Goal: Task Accomplishment & Management: Use online tool/utility

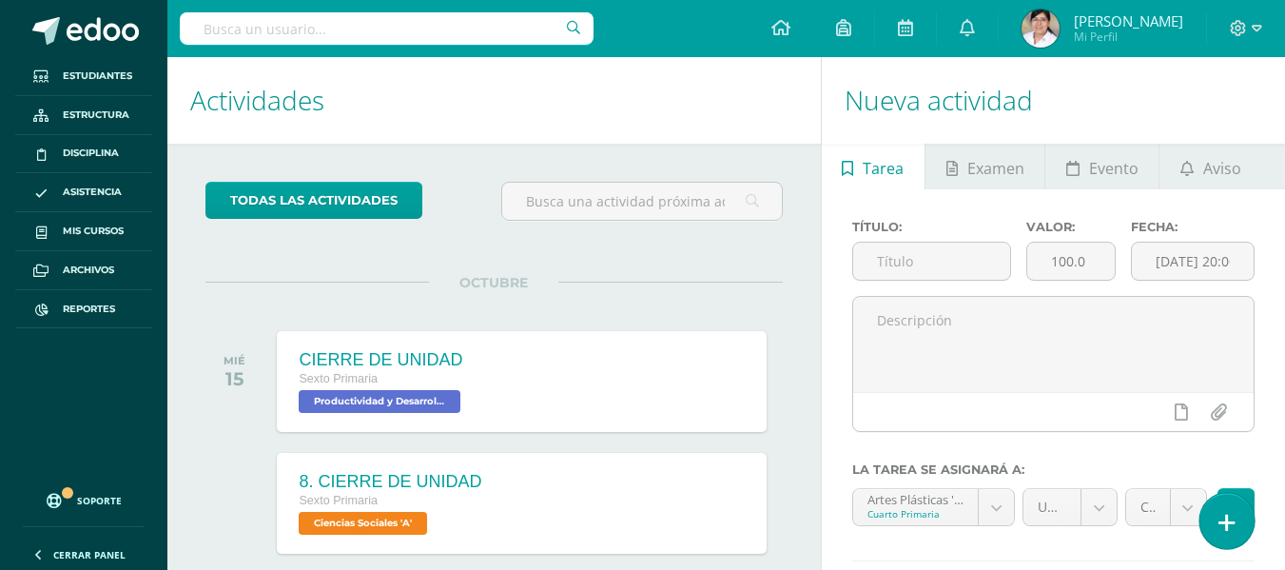
click at [1205, 504] on link at bounding box center [1227, 520] width 54 height 55
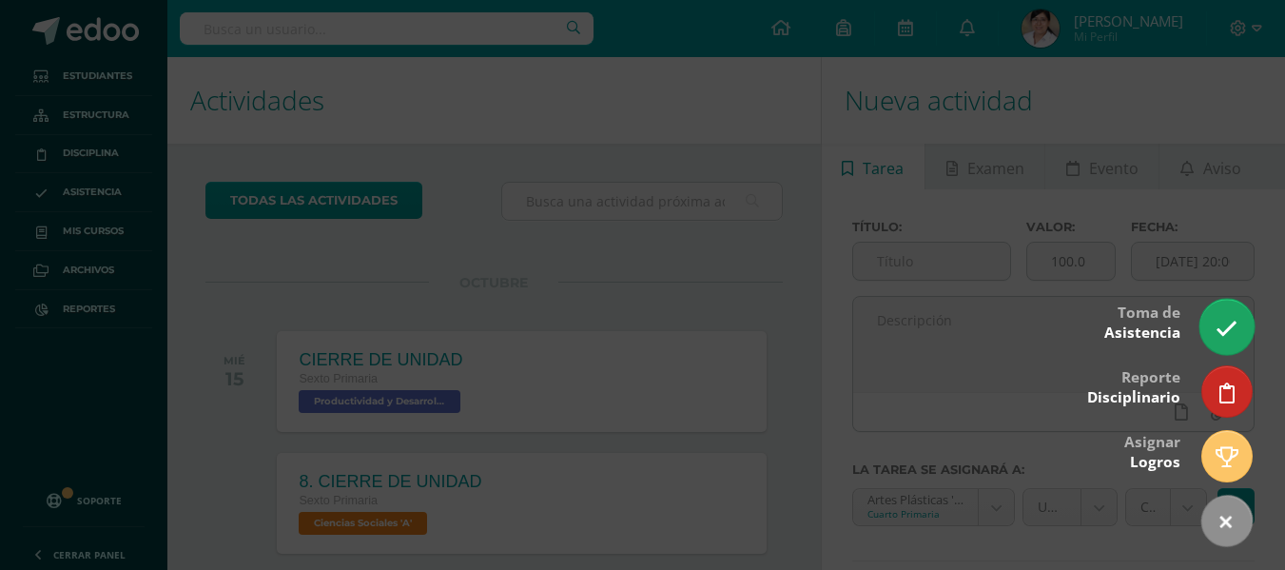
click at [1218, 335] on icon at bounding box center [1227, 329] width 22 height 22
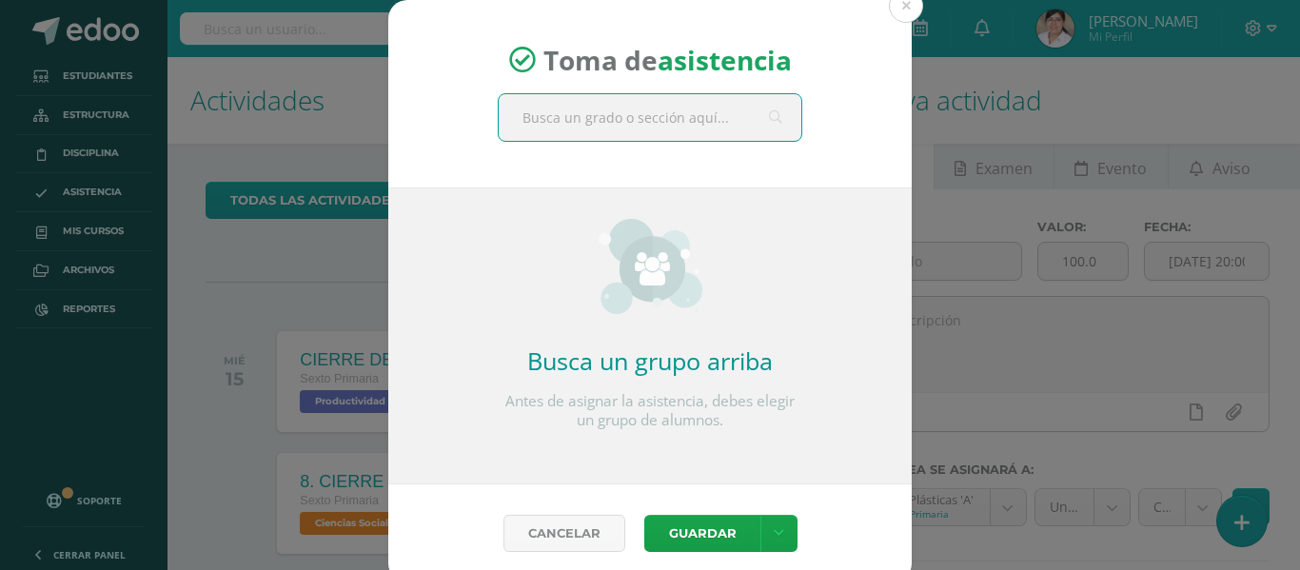
click at [709, 135] on input "text" at bounding box center [650, 117] width 303 height 47
type input "cuarto"
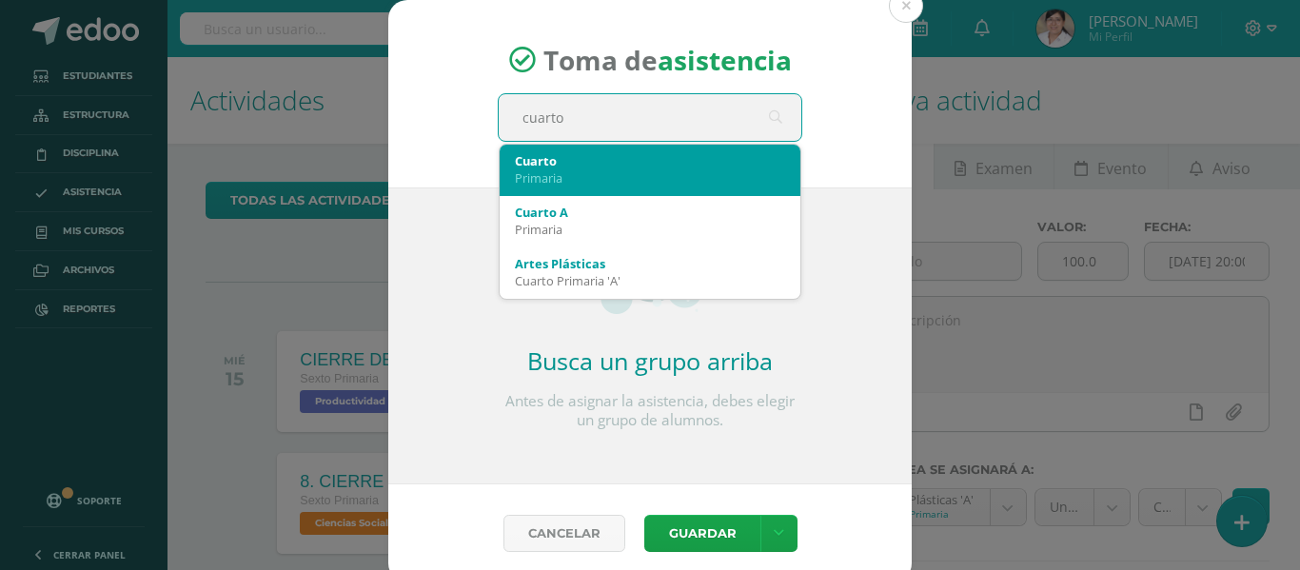
click at [645, 157] on div "Cuarto" at bounding box center [650, 160] width 270 height 17
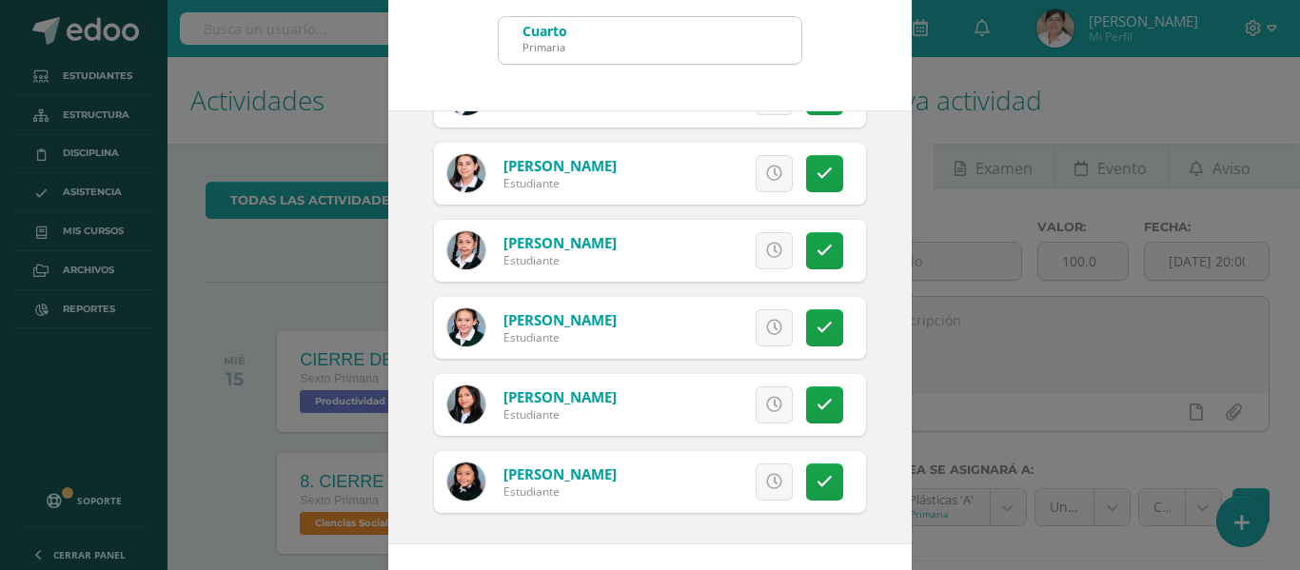
scroll to position [149, 0]
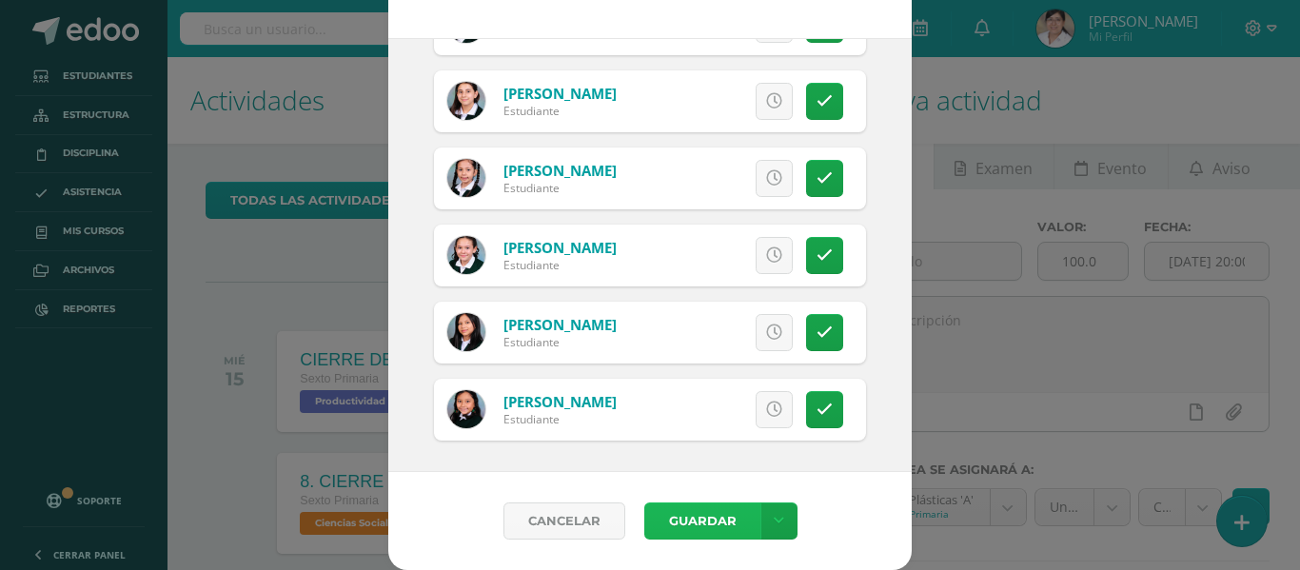
click at [706, 517] on button "Guardar" at bounding box center [702, 520] width 116 height 37
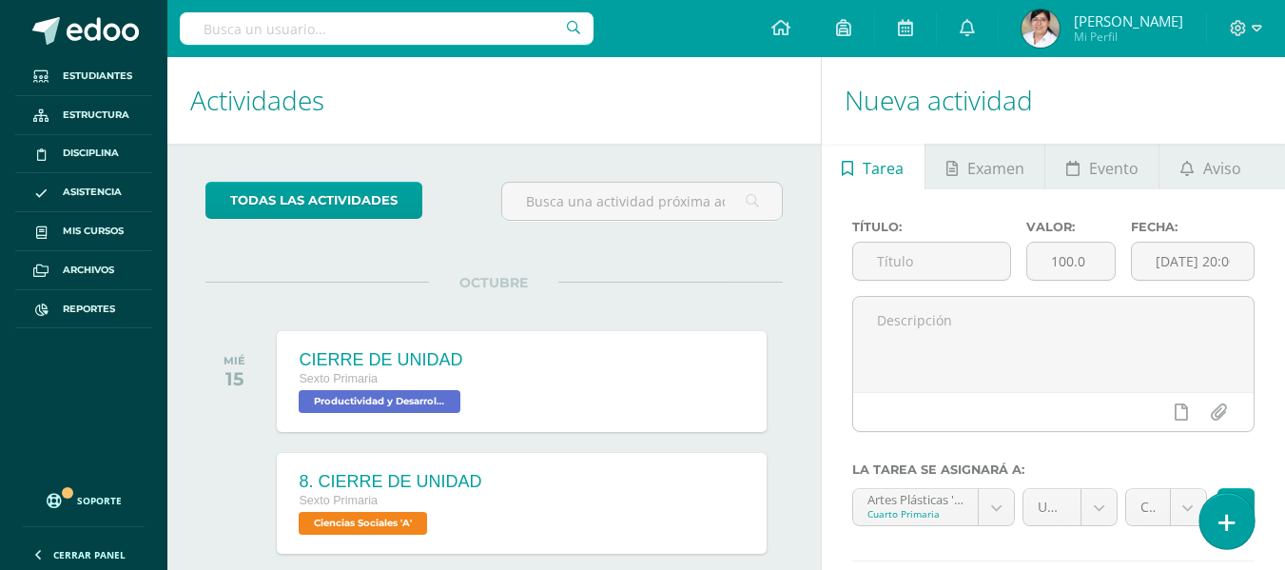
click at [1245, 525] on link at bounding box center [1227, 520] width 54 height 55
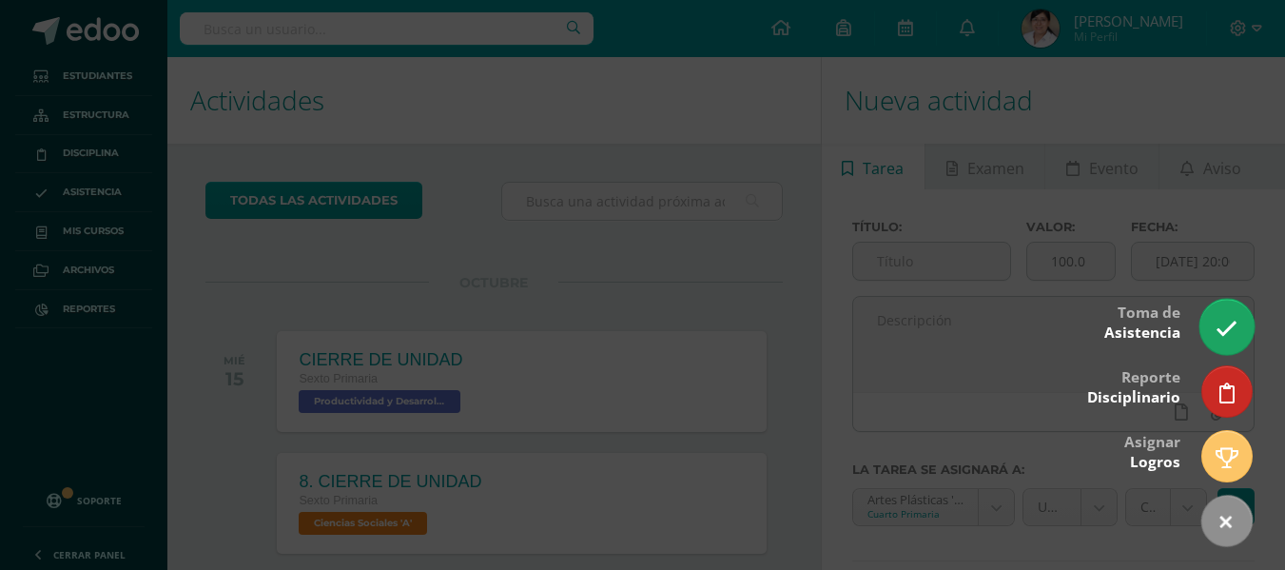
click at [1227, 324] on icon at bounding box center [1227, 329] width 22 height 22
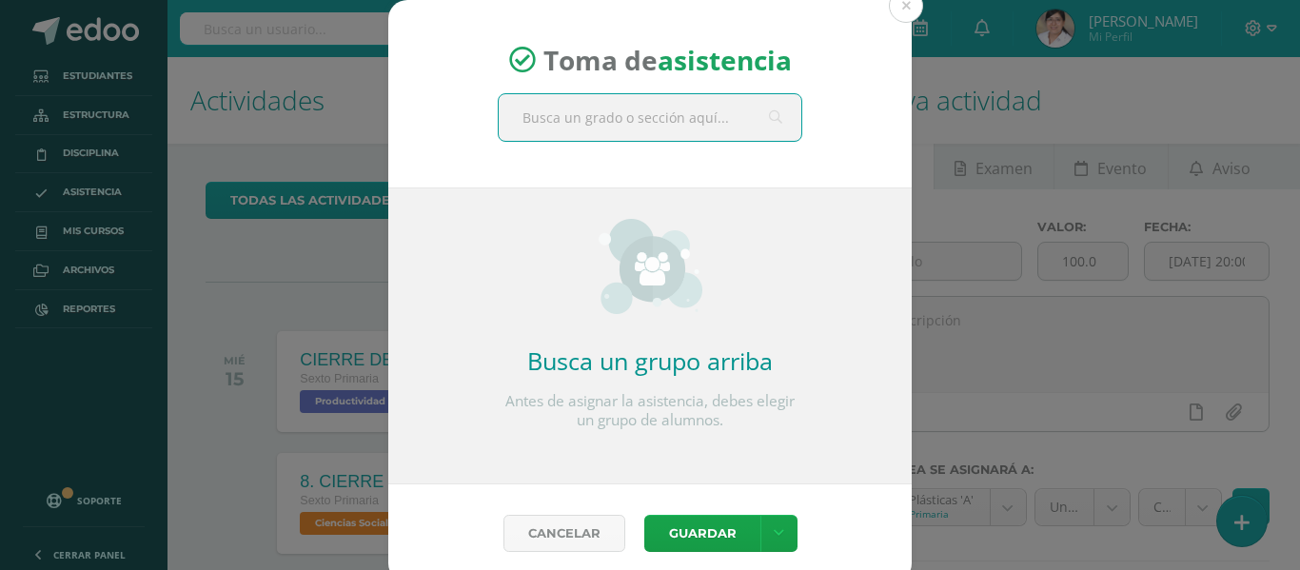
click at [670, 129] on input "text" at bounding box center [650, 117] width 303 height 47
type input "sexto"
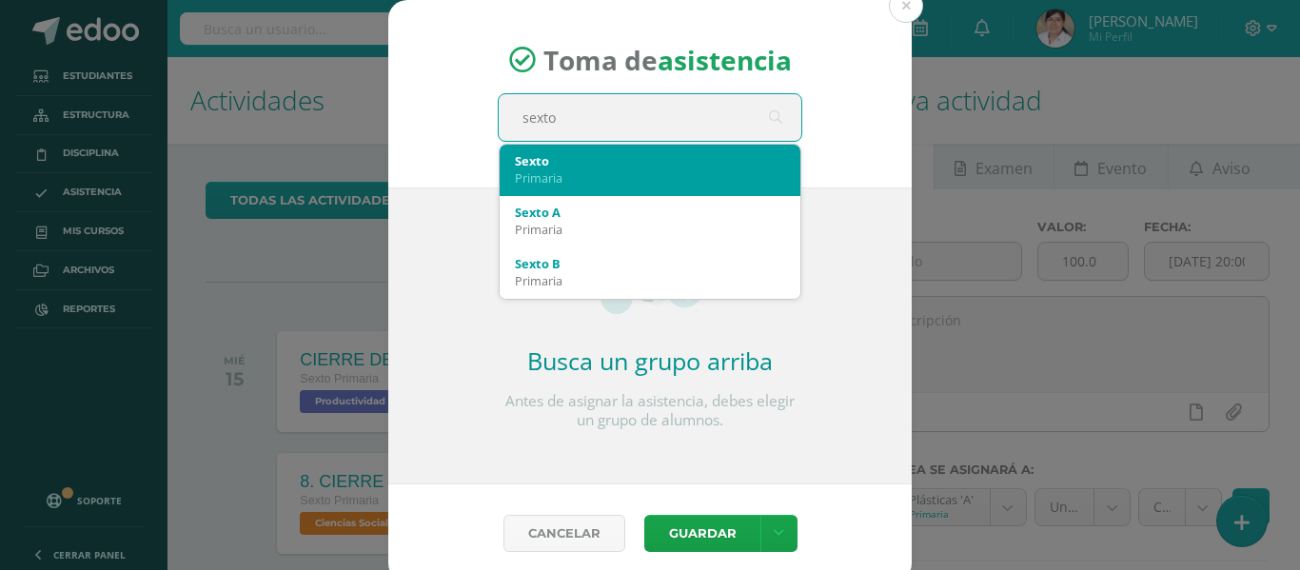
click at [642, 170] on div "Primaria" at bounding box center [650, 177] width 270 height 17
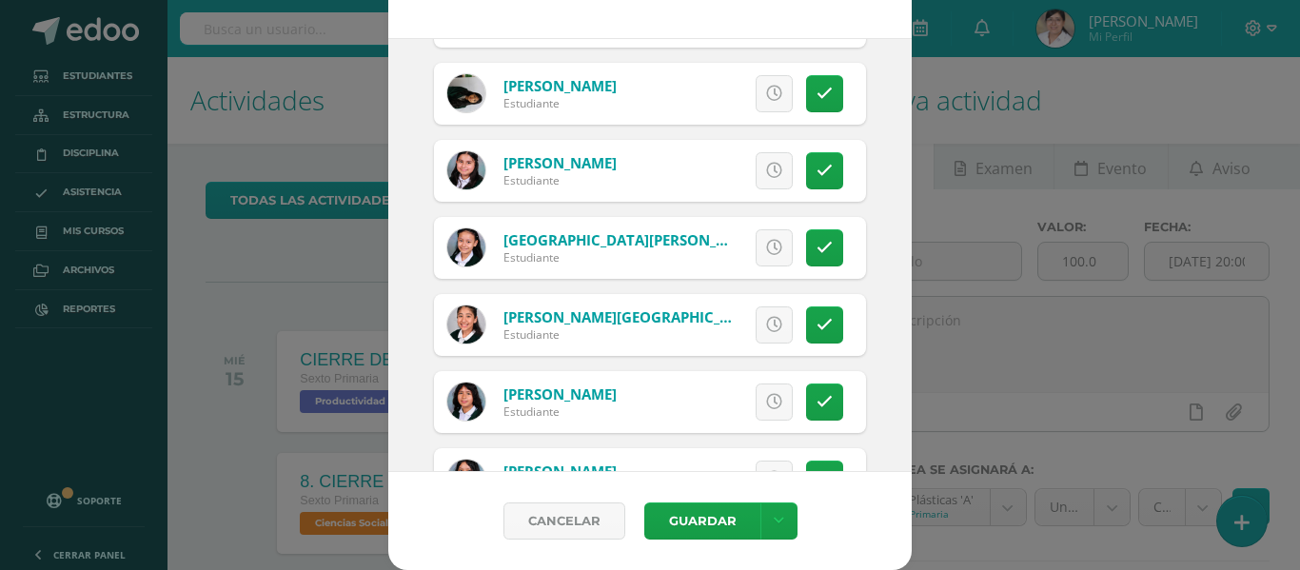
scroll to position [2093, 0]
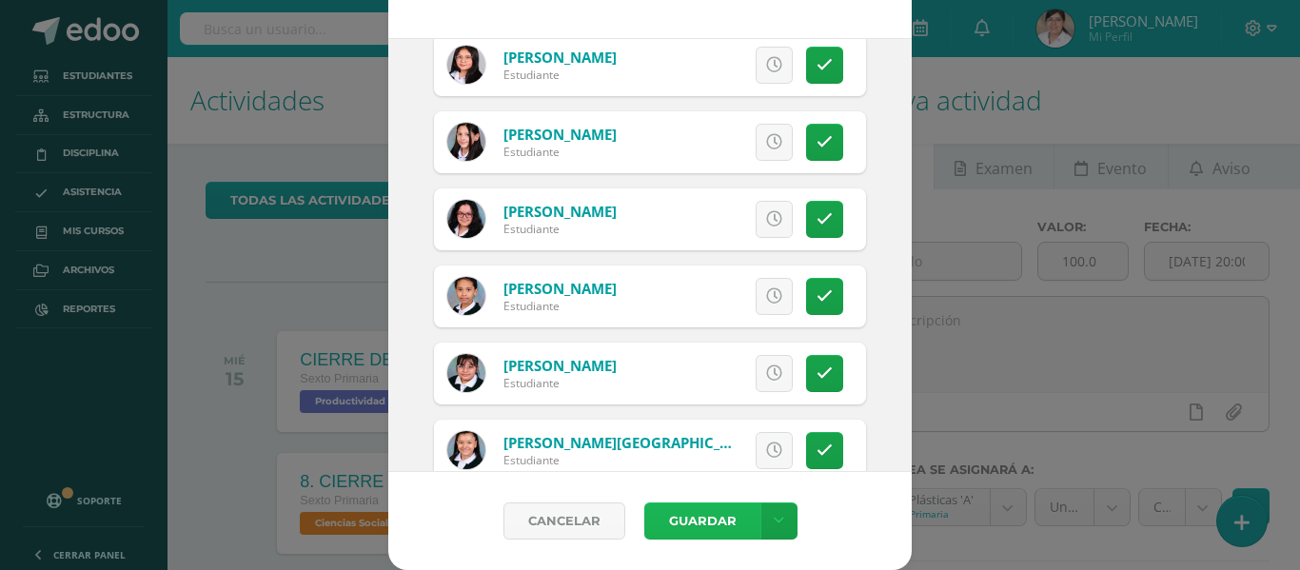
click at [696, 524] on button "Guardar" at bounding box center [702, 520] width 116 height 37
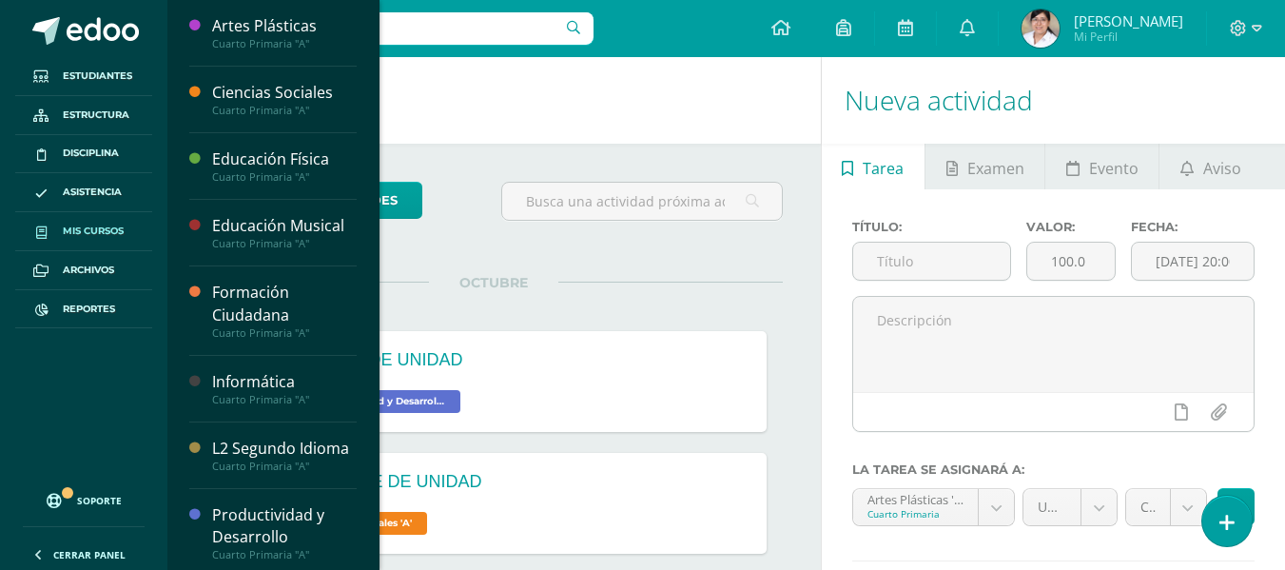
click at [76, 215] on link "Mis cursos" at bounding box center [83, 231] width 137 height 39
